Goal: Find specific page/section: Find specific page/section

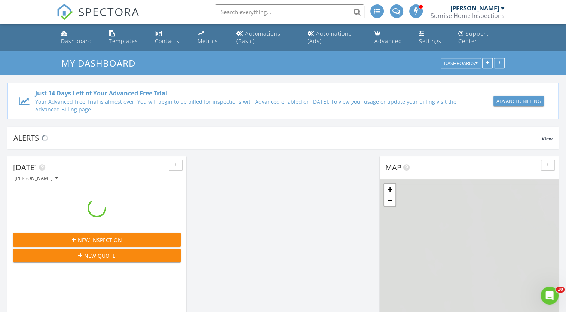
scroll to position [916, 577]
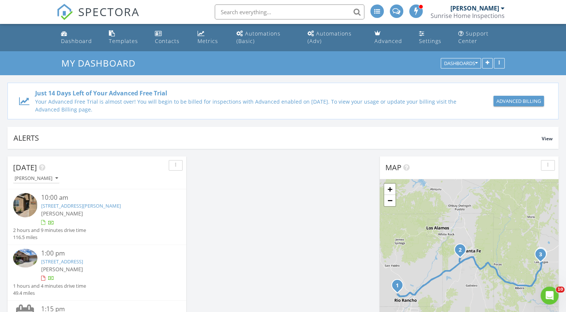
click at [105, 206] on link "4011 Desert Lupine Dr NE, Rio Rancho, NM 87144" at bounding box center [81, 205] width 80 height 7
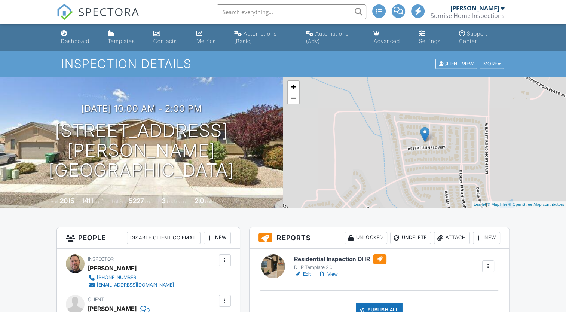
click at [342, 259] on h6 "Residential Inspection DHR" at bounding box center [340, 259] width 92 height 10
